Goal: Task Accomplishment & Management: Complete application form

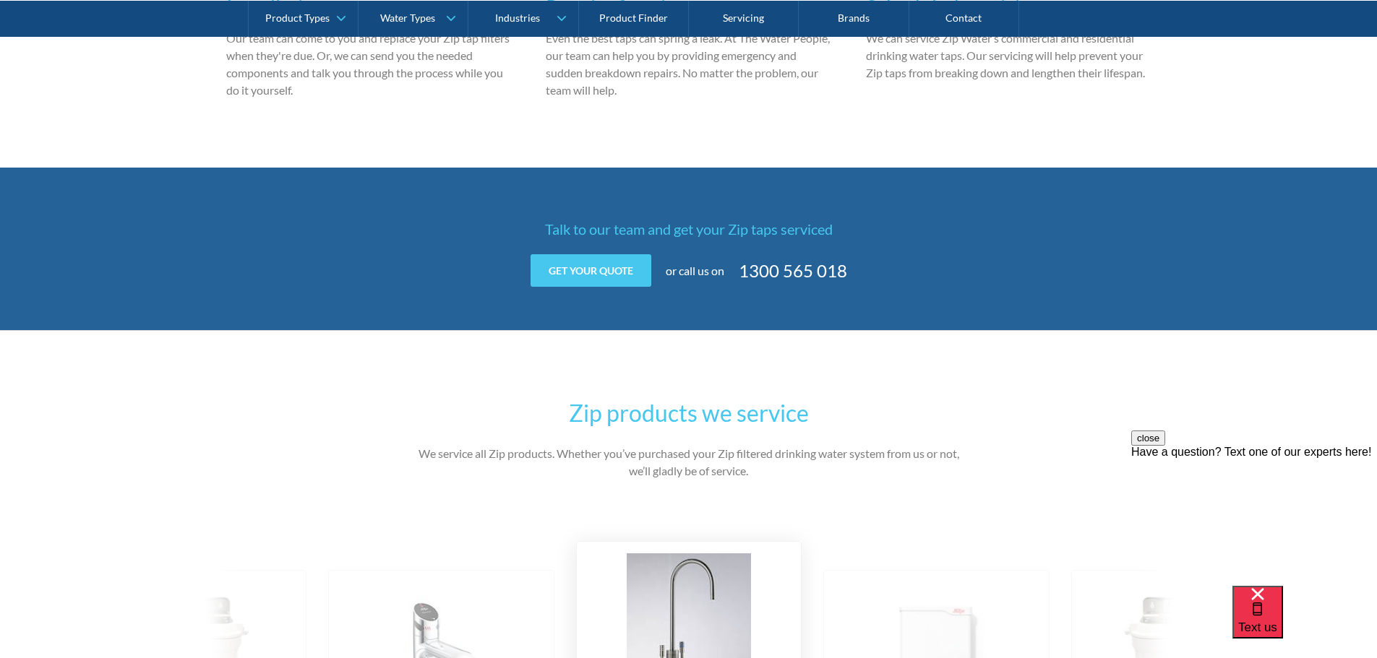
scroll to position [1205, 0]
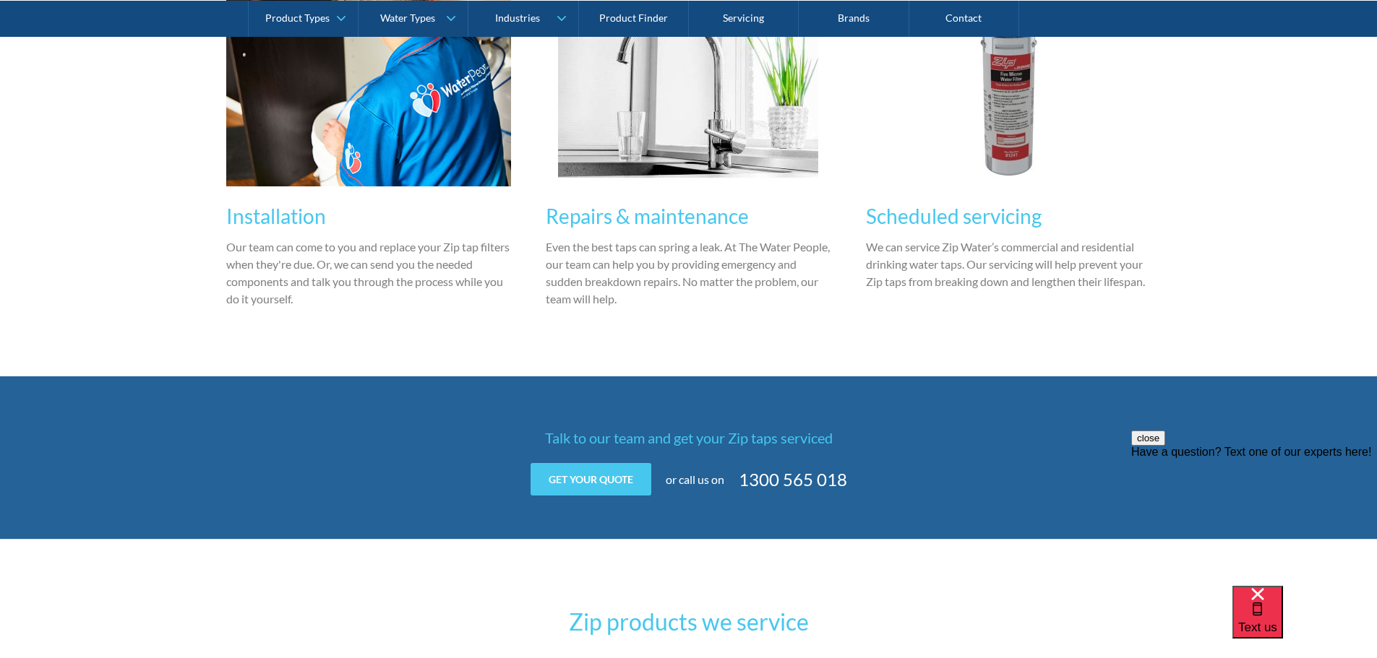
drag, startPoint x: 897, startPoint y: 3, endPoint x: 374, endPoint y: 344, distance: 623.9
click at [374, 344] on div "Our Zip tap and filter service The Water People is an authorised Zip installati…" at bounding box center [688, 93] width 925 height 568
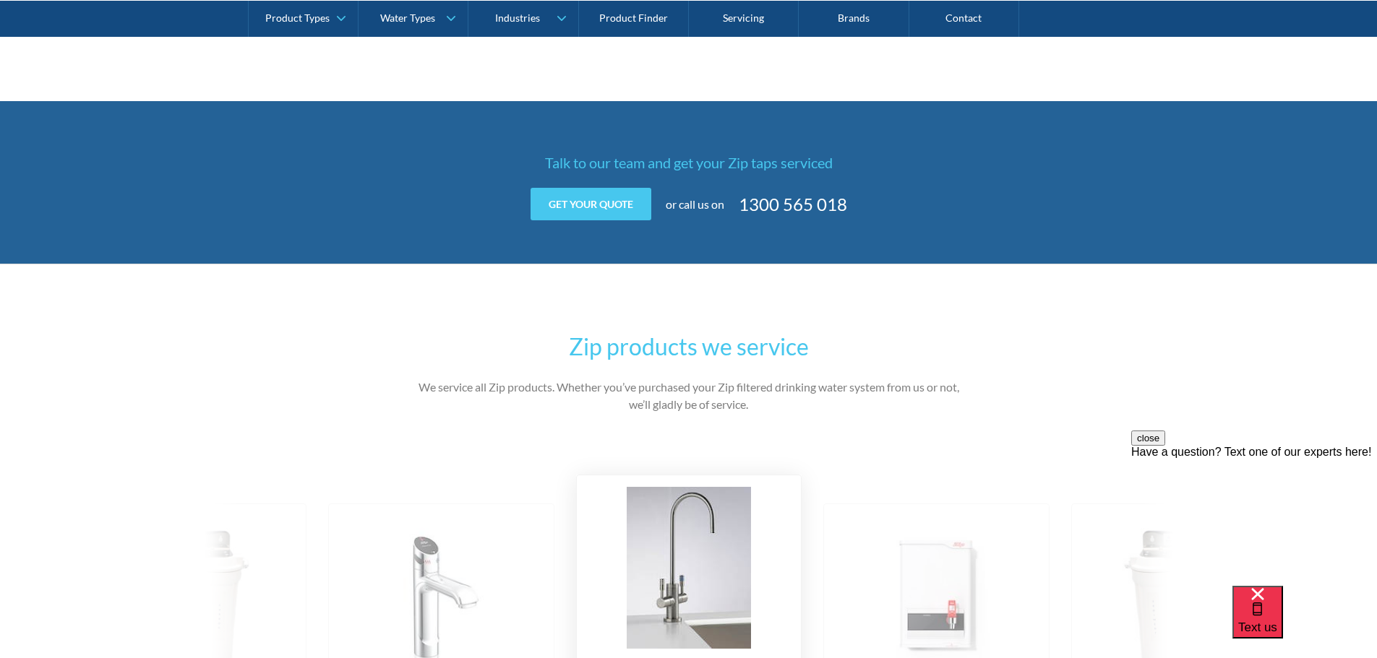
scroll to position [1445, 0]
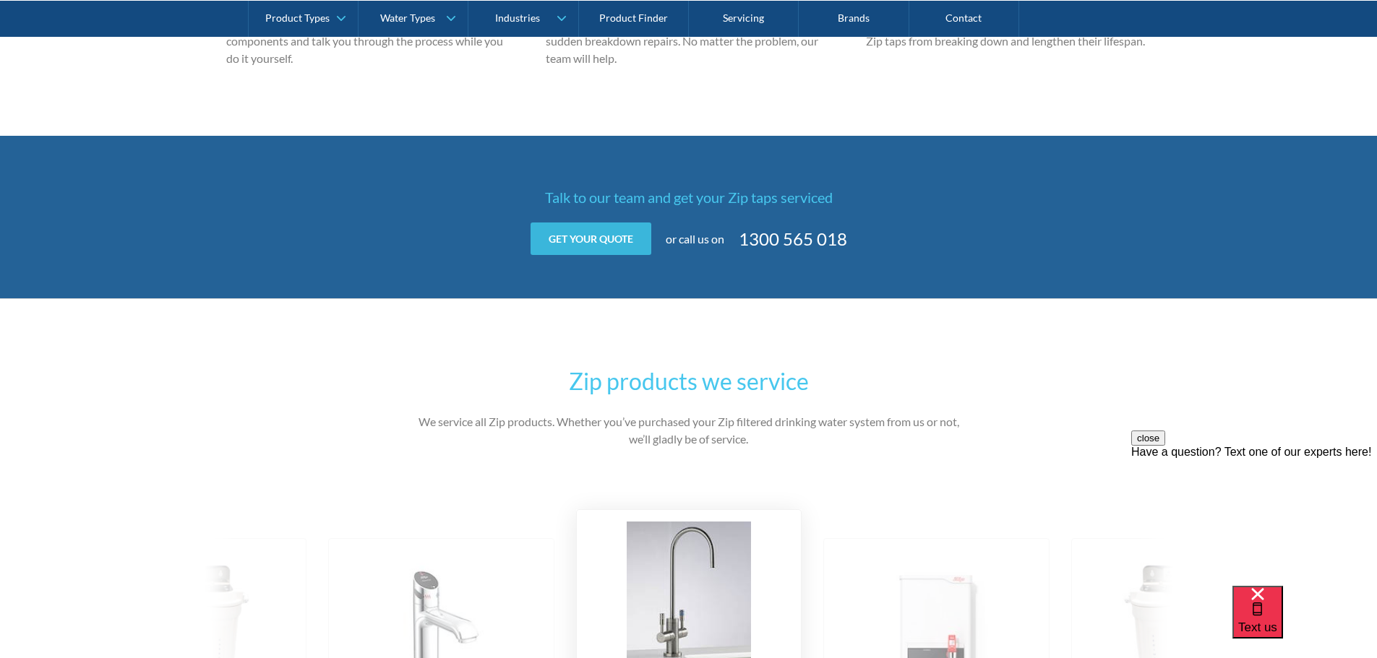
click at [587, 240] on link "Get your quote" at bounding box center [590, 239] width 121 height 33
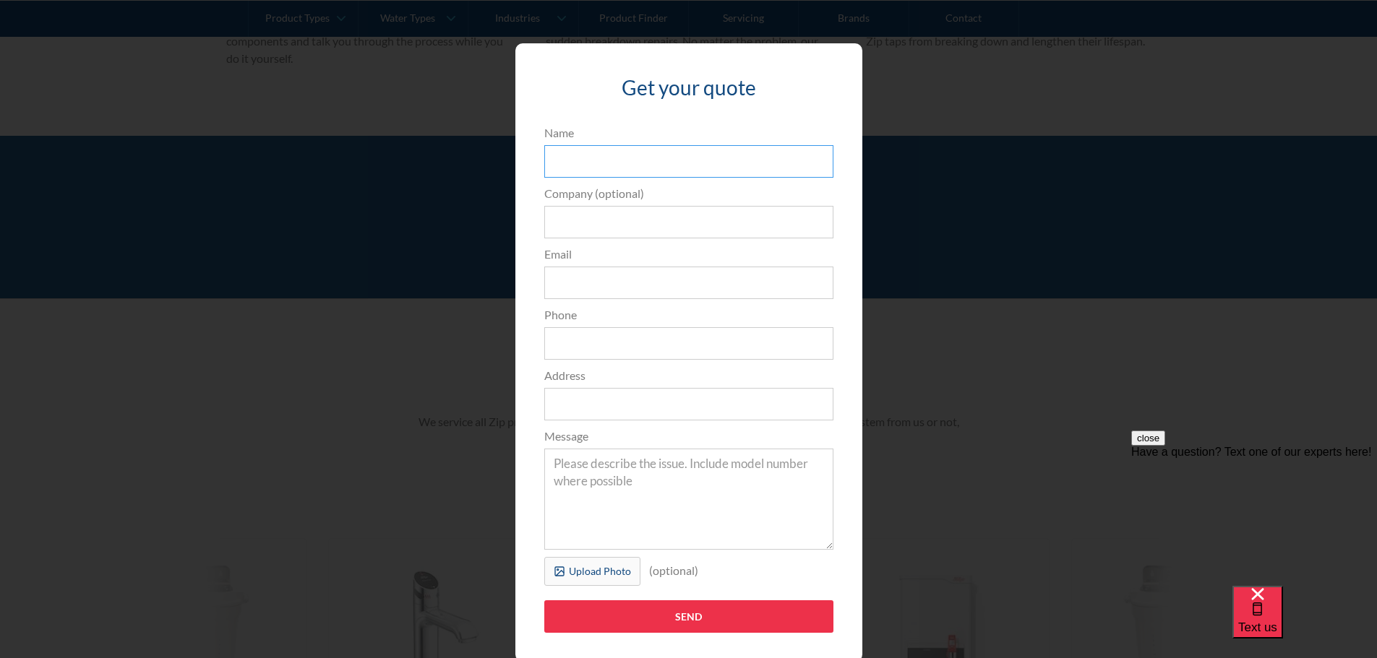
click at [615, 166] on input "Name" at bounding box center [688, 161] width 289 height 33
type input "Joy"
type input "[EMAIL_ADDRESS][DOMAIN_NAME]"
click at [576, 345] on input "Phone" at bounding box center [688, 343] width 289 height 33
type input "0421468006"
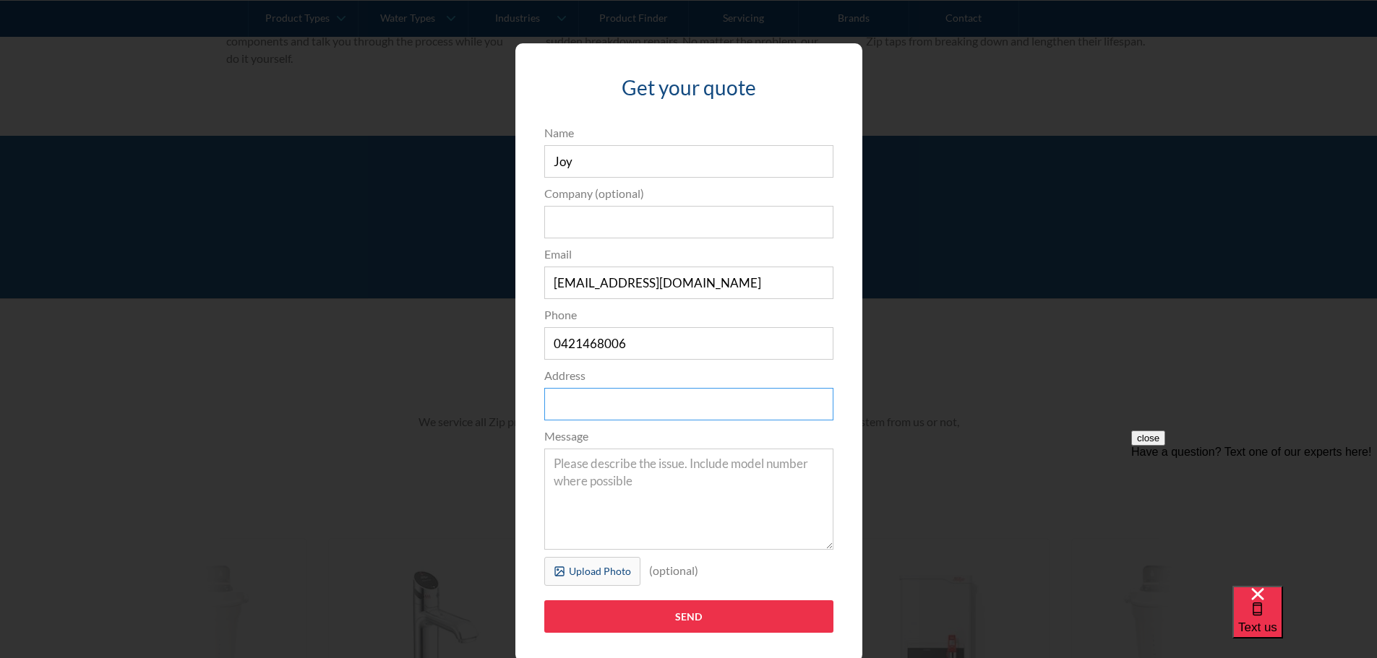
click at [592, 408] on input "Address" at bounding box center [688, 404] width 289 height 33
type input "[STREET_ADDRESS]"
click at [622, 493] on textarea "Message" at bounding box center [688, 499] width 289 height 101
type textarea "T"
drag, startPoint x: 548, startPoint y: 465, endPoint x: 800, endPoint y: 492, distance: 253.0
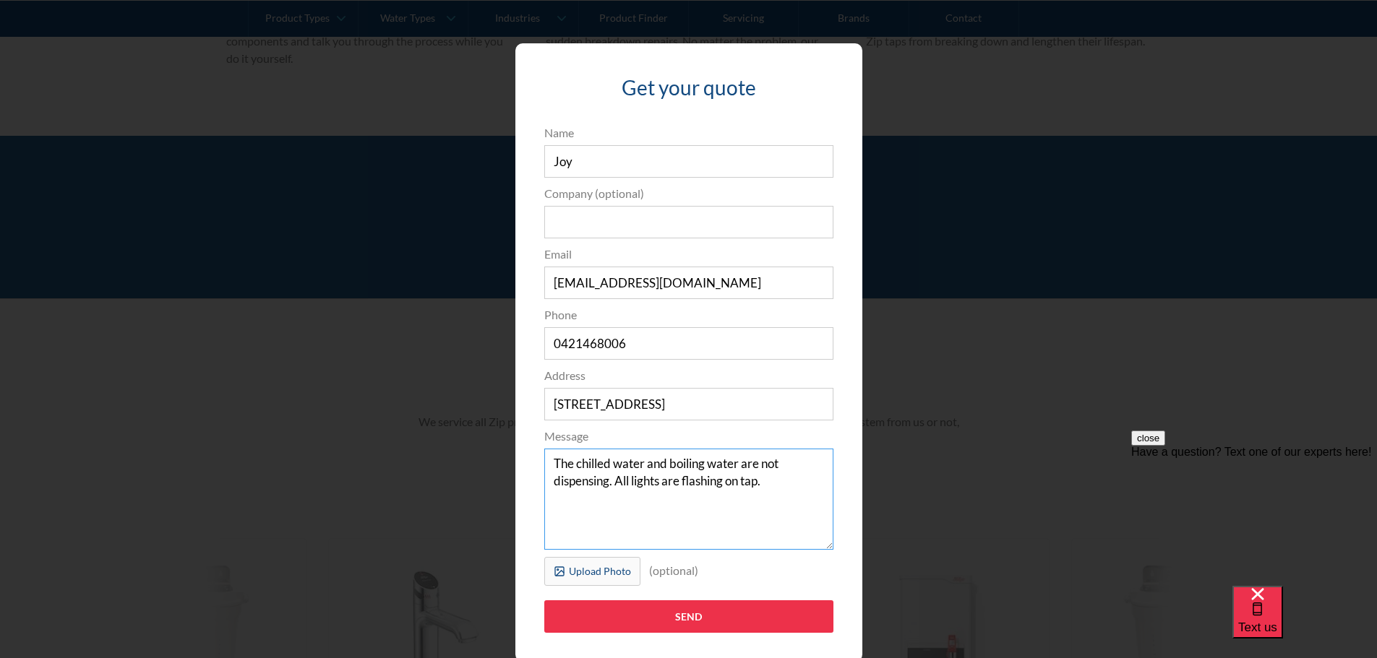
click at [800, 492] on textarea "The chilled water and boiling water are not dispensing. All lights are flashing…" at bounding box center [688, 499] width 289 height 101
drag, startPoint x: 566, startPoint y: 463, endPoint x: 550, endPoint y: 467, distance: 16.3
click at [550, 467] on textarea "The chilled water and boiling water are not dispensing. All lights are flashing…" at bounding box center [688, 499] width 289 height 101
click at [767, 493] on textarea "Both chilled water and boiling water are not dispensing. All lights are flashin…" at bounding box center [688, 499] width 289 height 101
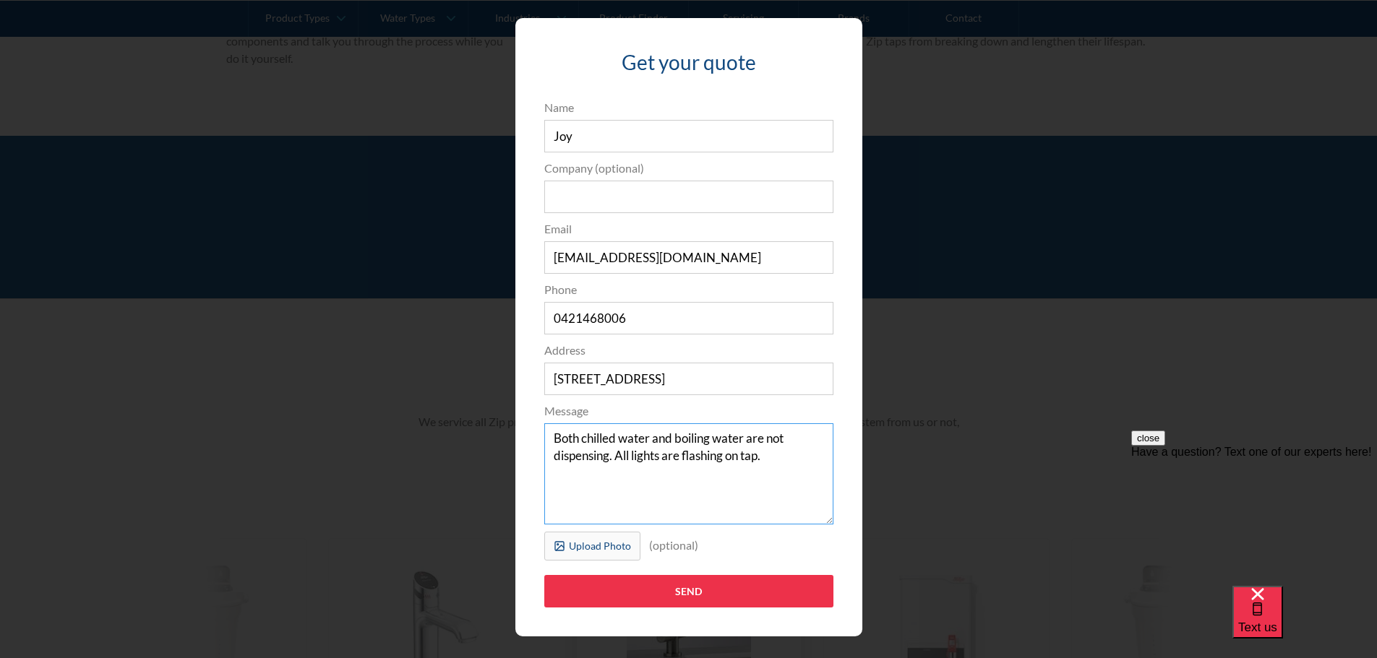
scroll to position [47, 0]
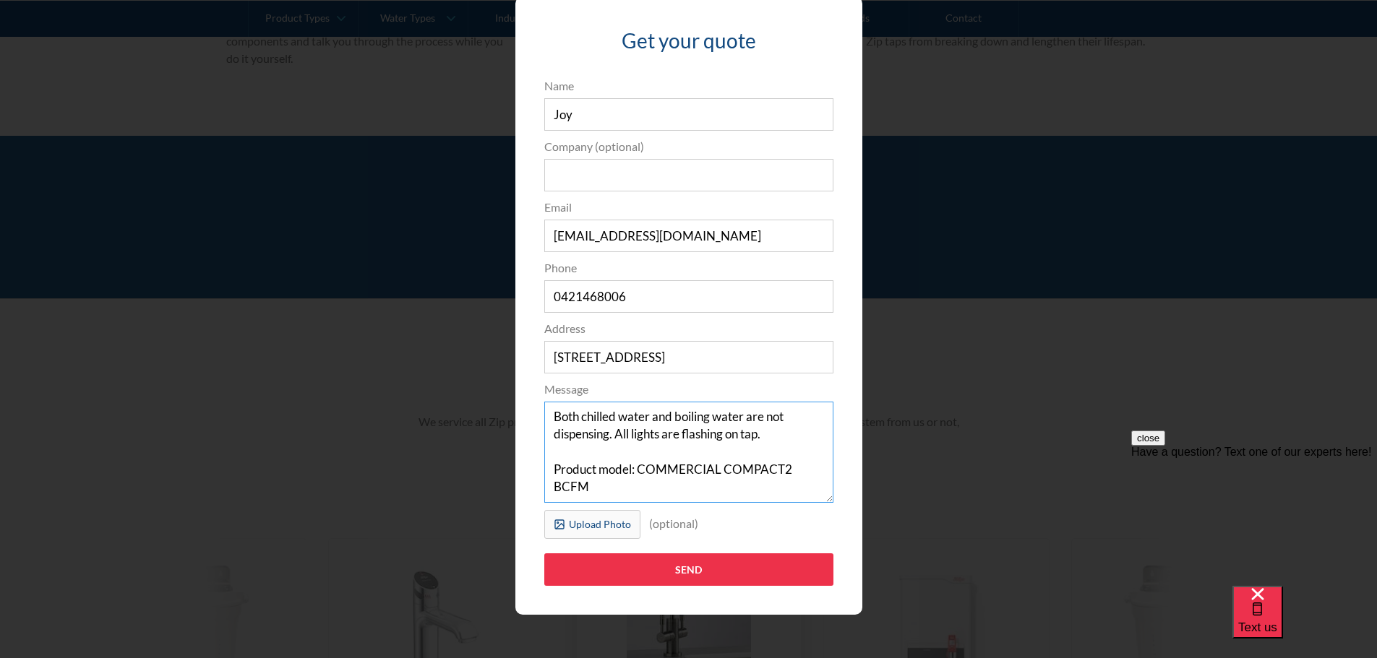
click at [548, 419] on textarea "Both chilled water and boiling water are not dispensing. All lights are flashin…" at bounding box center [688, 452] width 289 height 101
click at [676, 486] on textarea "Both chilled water and boiling water are not dispensing. All lights are flashin…" at bounding box center [688, 452] width 289 height 101
click at [663, 458] on textarea "Both chilled water and boiling water are not dispensing. All lights are flashin…" at bounding box center [688, 452] width 289 height 101
click at [650, 491] on textarea "Both chilled water and boiling water are not dispensing. All lights are flashin…" at bounding box center [688, 452] width 289 height 101
drag, startPoint x: 737, startPoint y: 499, endPoint x: 586, endPoint y: 484, distance: 151.7
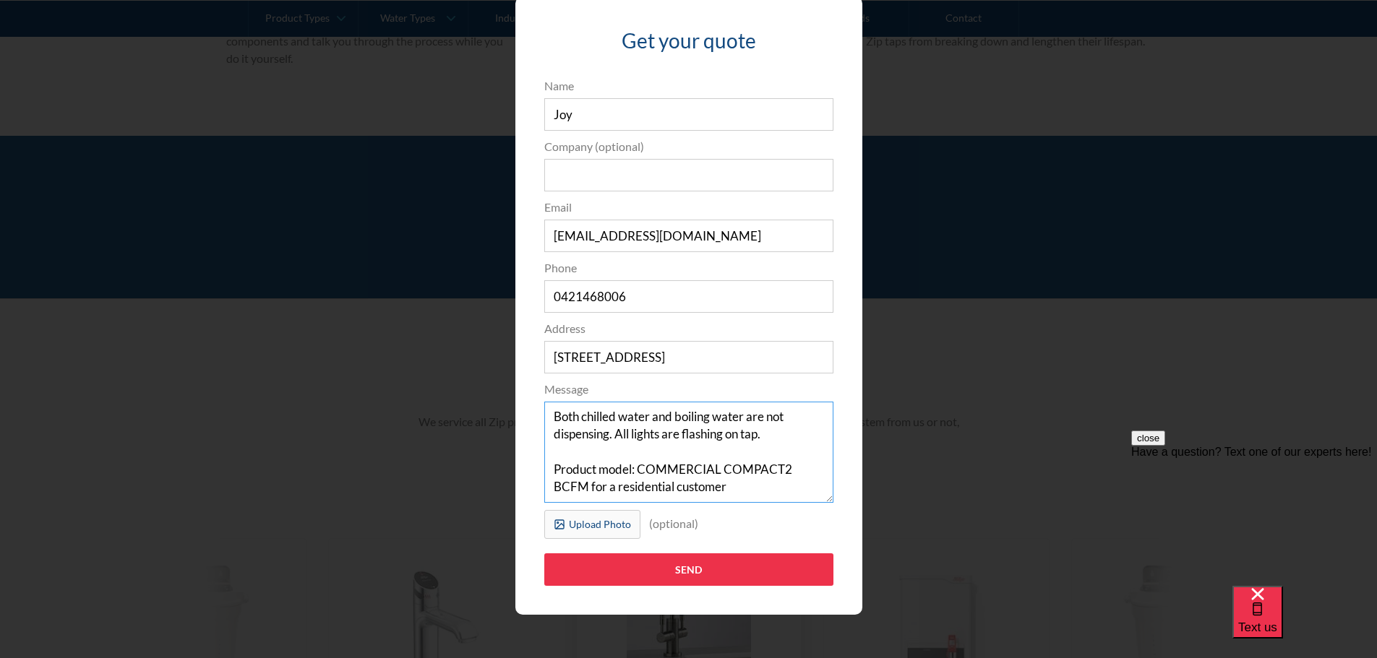
click at [586, 484] on textarea "Both chilled water and boiling water are not dispensing. All lights are flashin…" at bounding box center [688, 452] width 289 height 101
click at [767, 493] on textarea "Both chilled water and boiling water are not dispensing. All lights are flashin…" at bounding box center [688, 452] width 289 height 101
drag, startPoint x: 631, startPoint y: 468, endPoint x: 594, endPoint y: 465, distance: 37.0
click at [594, 465] on textarea "Both chilled water and boiling water are not dispensing. All lights are flashin…" at bounding box center [688, 452] width 289 height 101
click at [757, 483] on textarea "Both chilled water and boiling water are not dispensing. All lights are flashin…" at bounding box center [688, 452] width 289 height 101
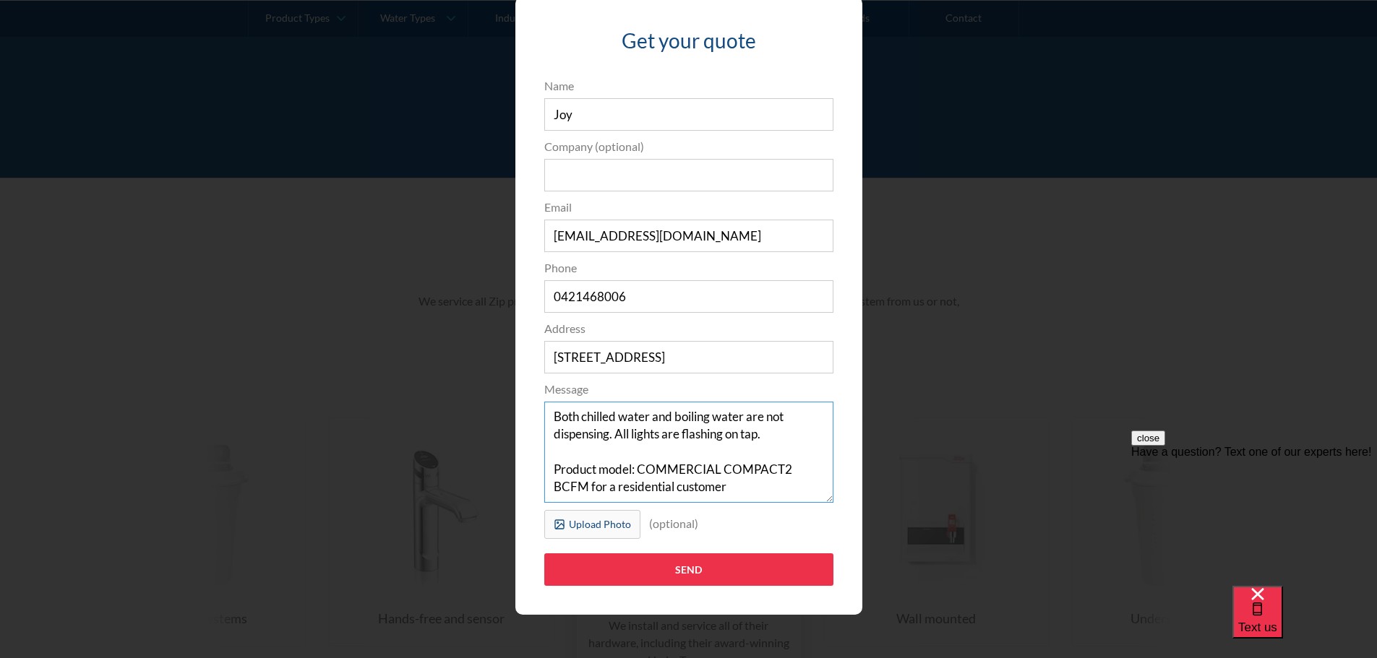
drag, startPoint x: 586, startPoint y: 486, endPoint x: 639, endPoint y: 490, distance: 52.9
click at [597, 486] on textarea "Both chilled water and boiling water are not dispensing. All lights are flashin…" at bounding box center [688, 452] width 289 height 101
drag, startPoint x: 707, startPoint y: 490, endPoint x: 739, endPoint y: 489, distance: 31.8
click at [739, 489] on textarea "Both chilled water and boiling water are not dispensing. All lights are flashin…" at bounding box center [688, 452] width 289 height 101
click at [725, 491] on textarea "Both chilled water and boiling water are not dispensing. All lights are flashin…" at bounding box center [688, 452] width 289 height 101
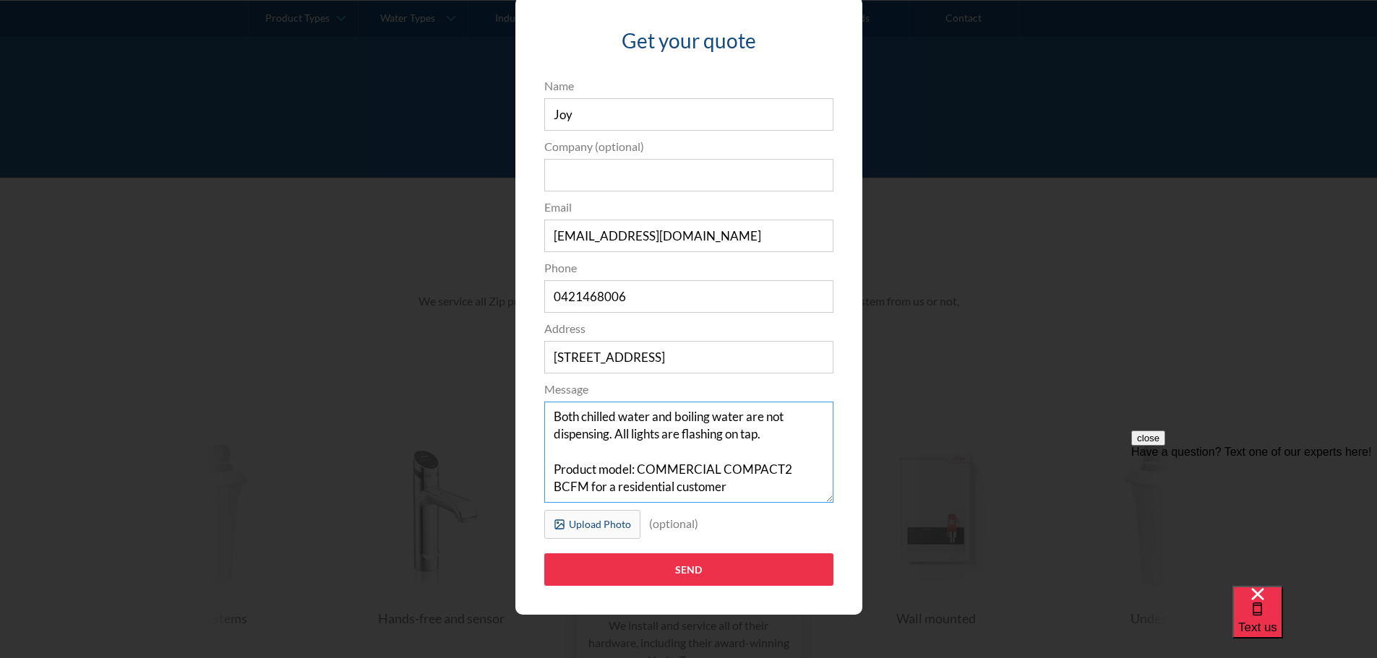
drag, startPoint x: 632, startPoint y: 470, endPoint x: 544, endPoint y: 467, distance: 87.5
click at [544, 467] on textarea "Both chilled water and boiling water are not dispensing. All lights are flashin…" at bounding box center [688, 452] width 289 height 101
click at [574, 469] on textarea "Both chilled water and boiling water are not dispensing. All lights are flashin…" at bounding box center [688, 452] width 289 height 101
drag, startPoint x: 649, startPoint y: 470, endPoint x: 583, endPoint y: 488, distance: 68.2
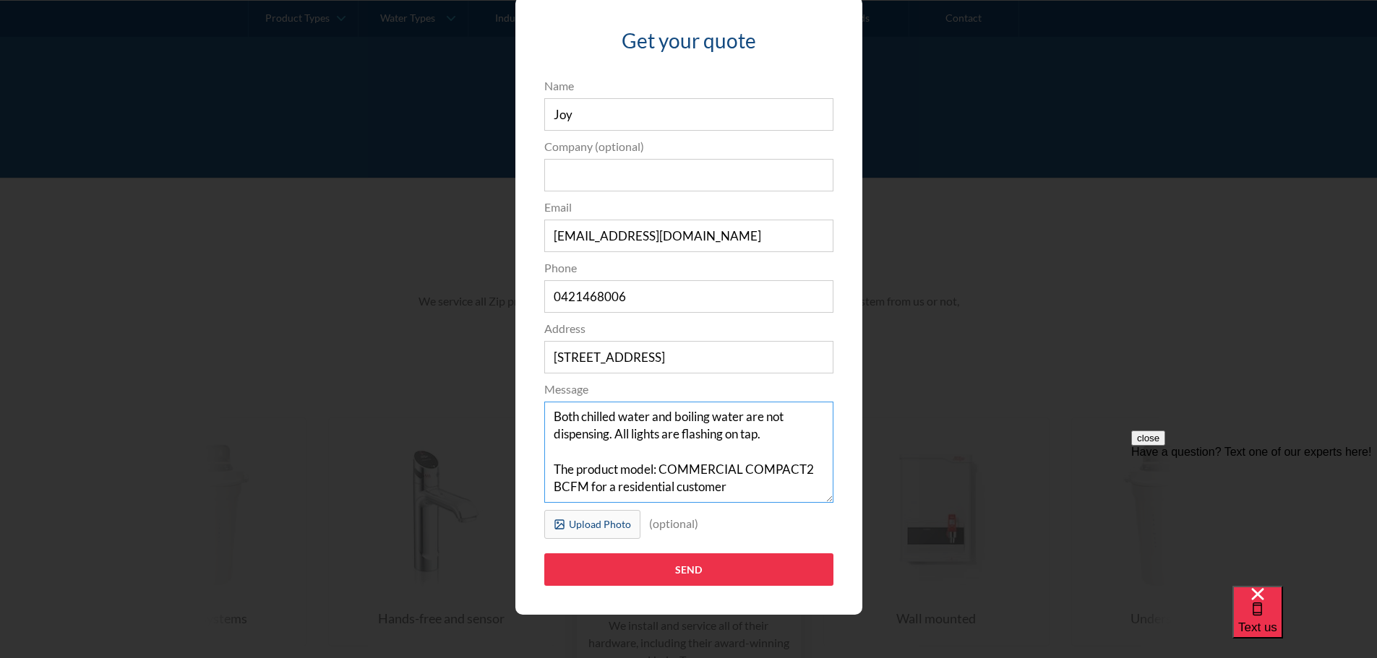
click at [583, 488] on textarea "Both chilled water and boiling water are not dispensing. All lights are flashin…" at bounding box center [688, 452] width 289 height 101
click at [652, 469] on textarea "Both chilled water and boiling water are not dispensing. All lights are flashin…" at bounding box center [688, 452] width 289 height 101
drag, startPoint x: 671, startPoint y: 472, endPoint x: 746, endPoint y: 465, distance: 74.7
click at [746, 465] on textarea "Both chilled water and boiling water are not dispensing. All lights are flashin…" at bounding box center [688, 452] width 289 height 101
click at [742, 485] on textarea "Both chilled water and boiling water are not dispensing. All lights are flashin…" at bounding box center [688, 452] width 289 height 101
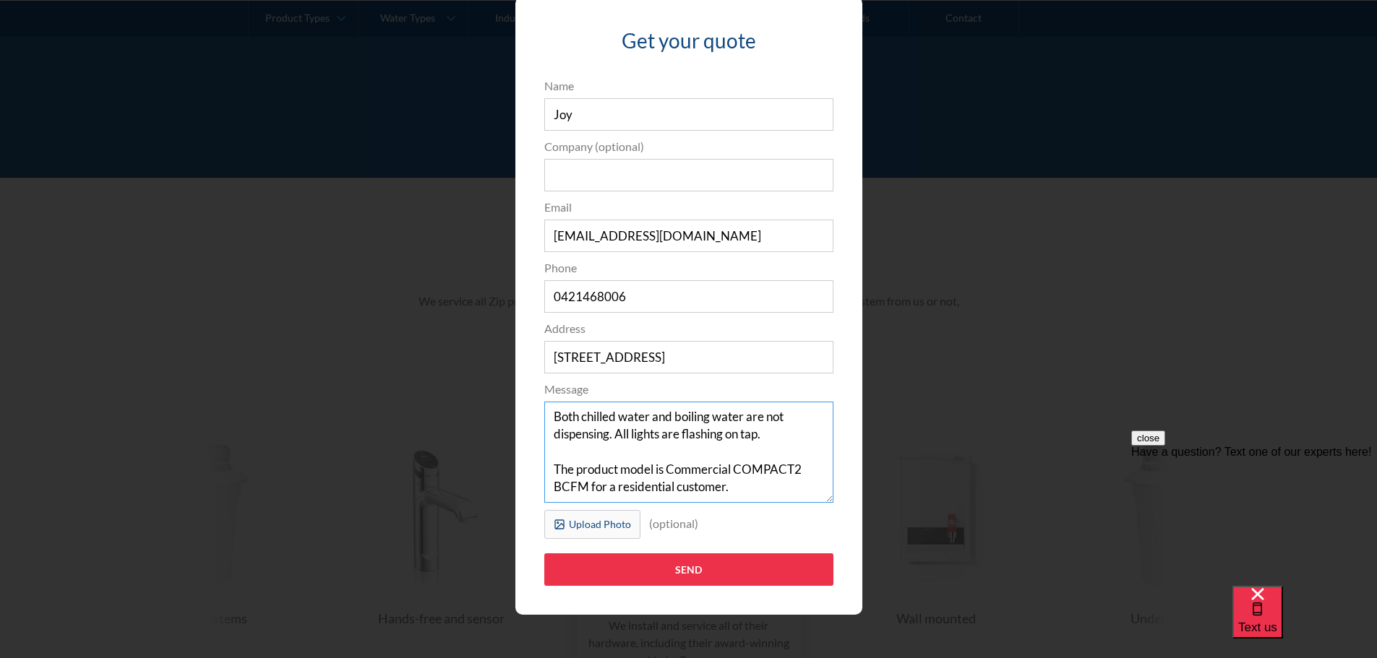
type textarea "Both chilled water and boiling water are not dispensing. All lights are flashin…"
click at [733, 572] on input "Send" at bounding box center [688, 569] width 289 height 33
